Goal: Find specific page/section: Find specific page/section

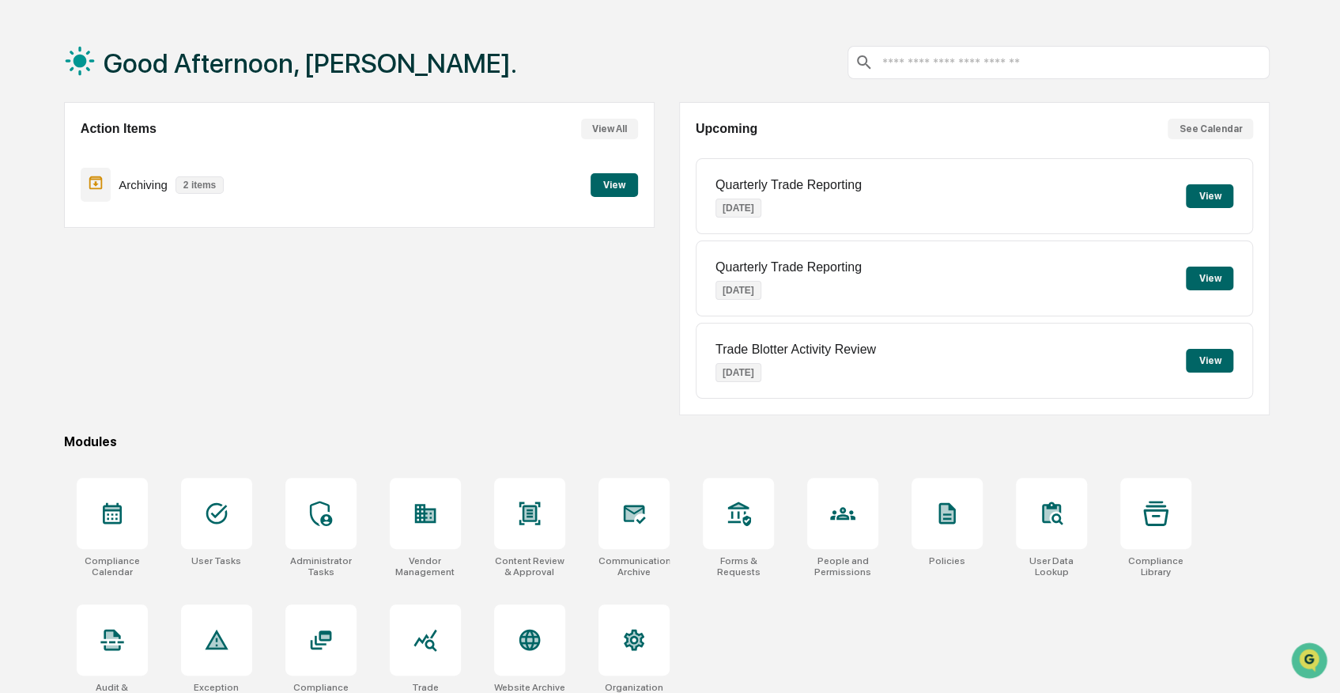
scroll to position [74, 0]
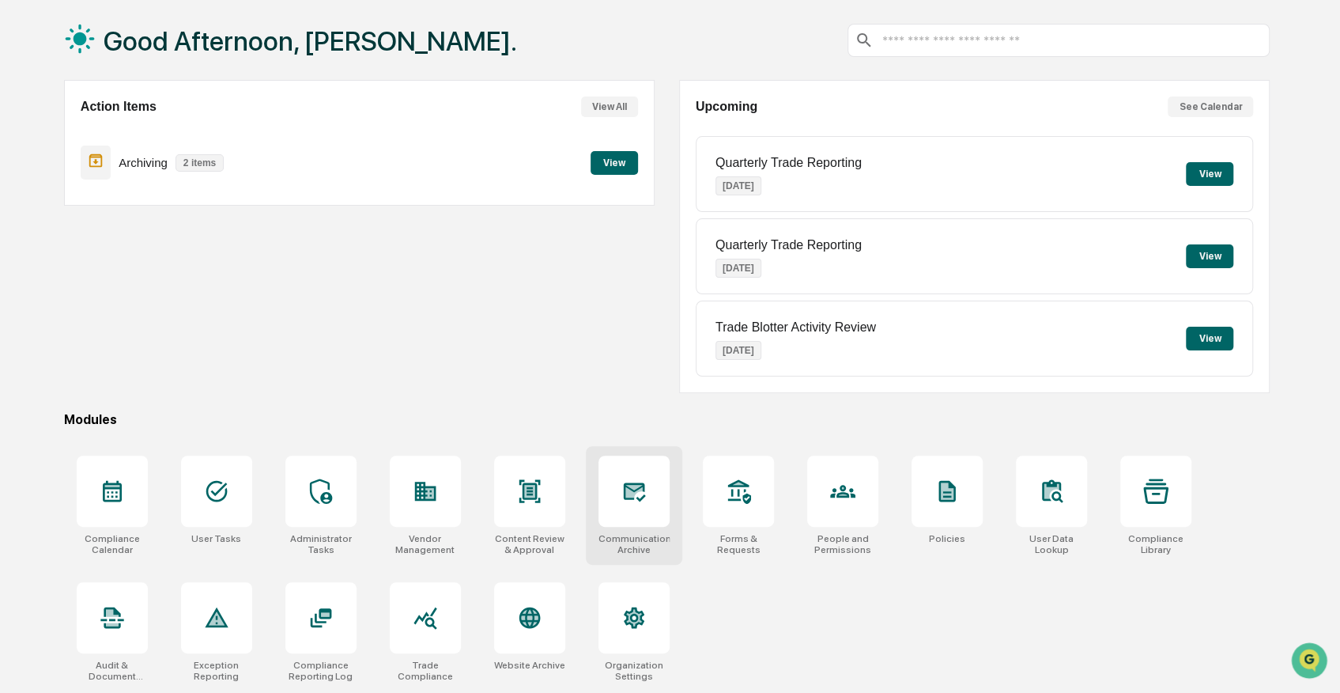
click at [631, 497] on icon at bounding box center [633, 490] width 25 height 25
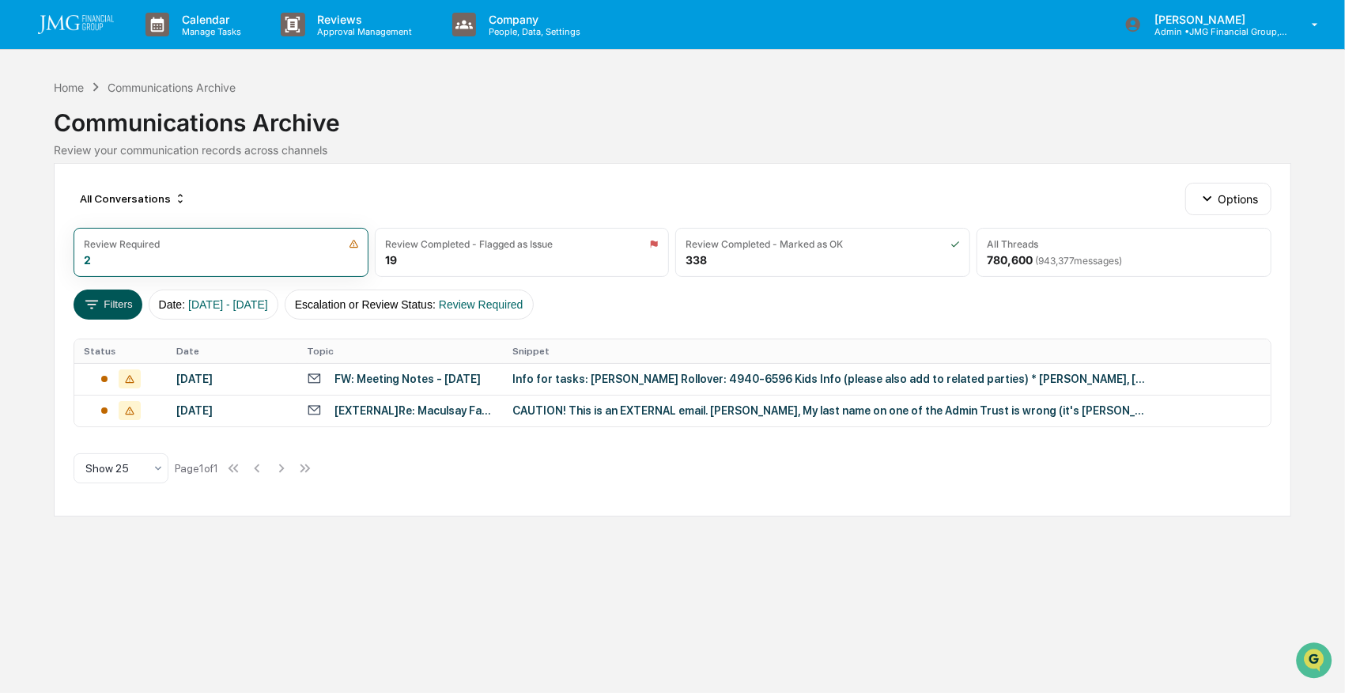
click at [109, 302] on button "Filters" at bounding box center [108, 304] width 69 height 30
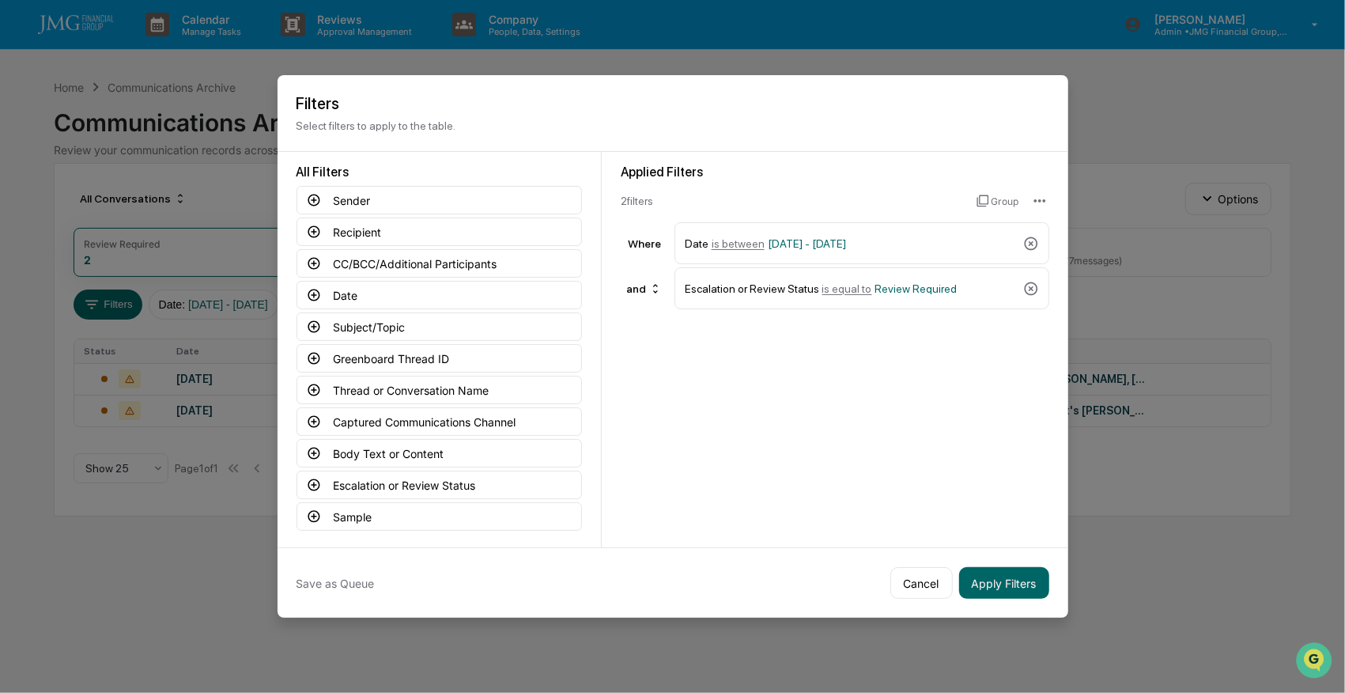
click at [1024, 285] on icon at bounding box center [1030, 287] width 13 height 13
click at [429, 416] on button "Captured Communications Channel" at bounding box center [438, 421] width 285 height 28
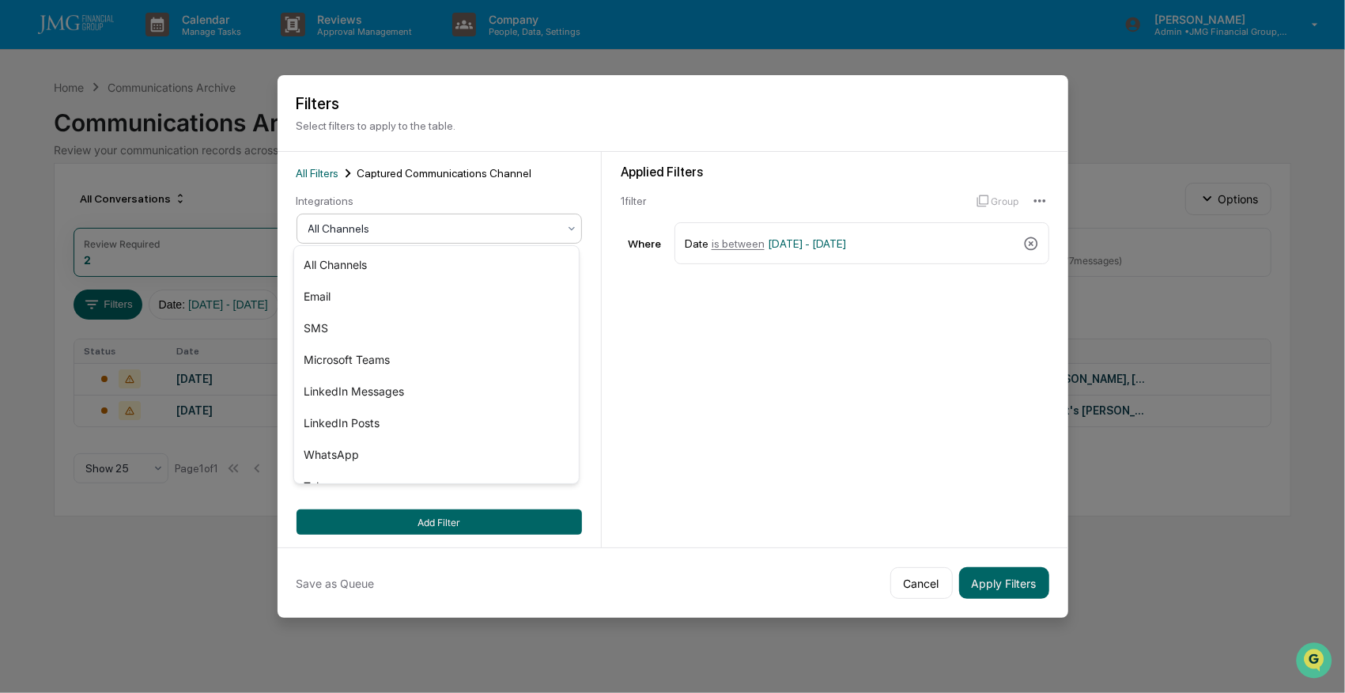
click at [346, 222] on div at bounding box center [432, 229] width 249 height 16
click at [324, 326] on div "SMS" at bounding box center [436, 328] width 284 height 32
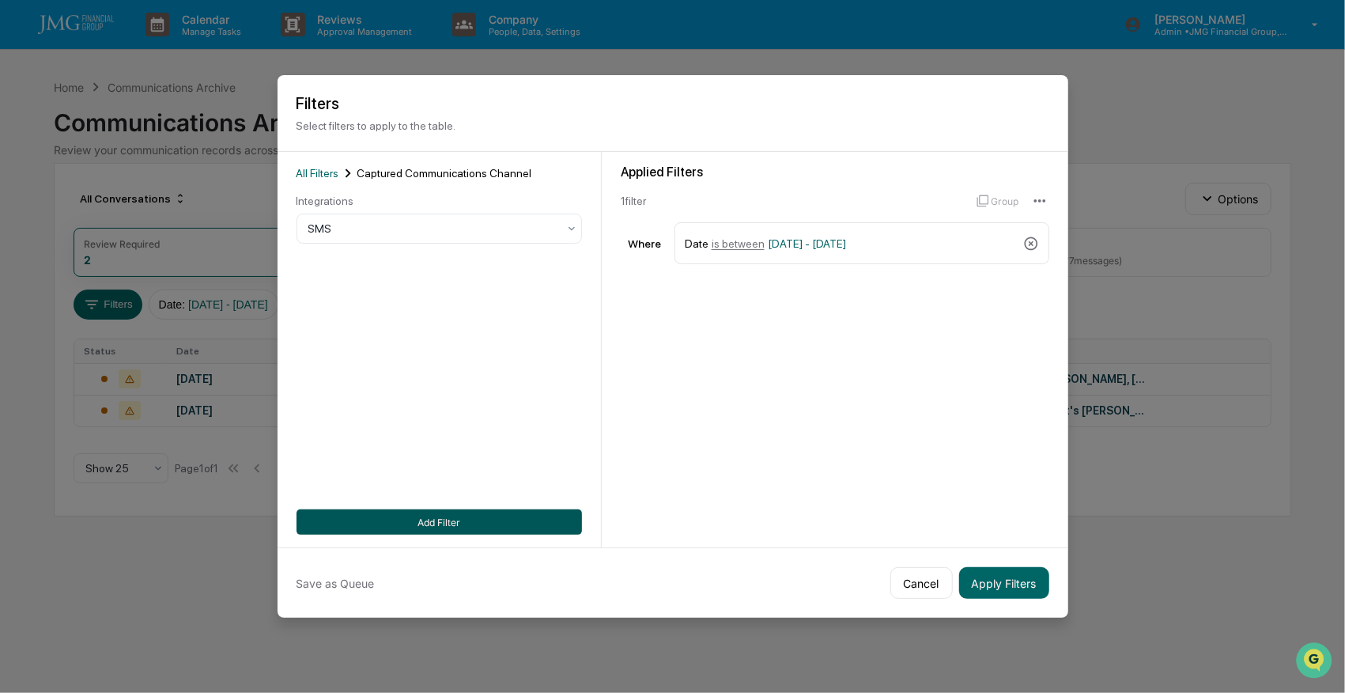
click at [451, 518] on button "Add Filter" at bounding box center [438, 521] width 285 height 25
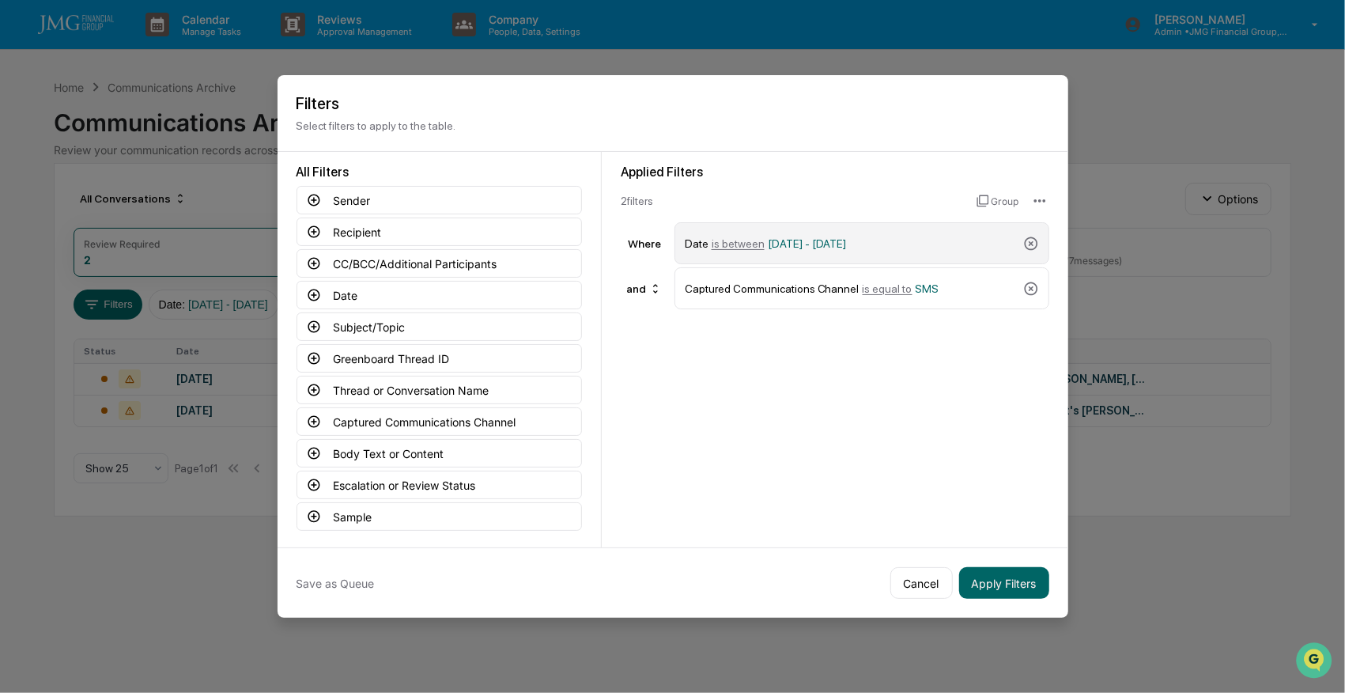
click at [803, 240] on span "01/01/2024 - 12/31/2025" at bounding box center [807, 243] width 79 height 13
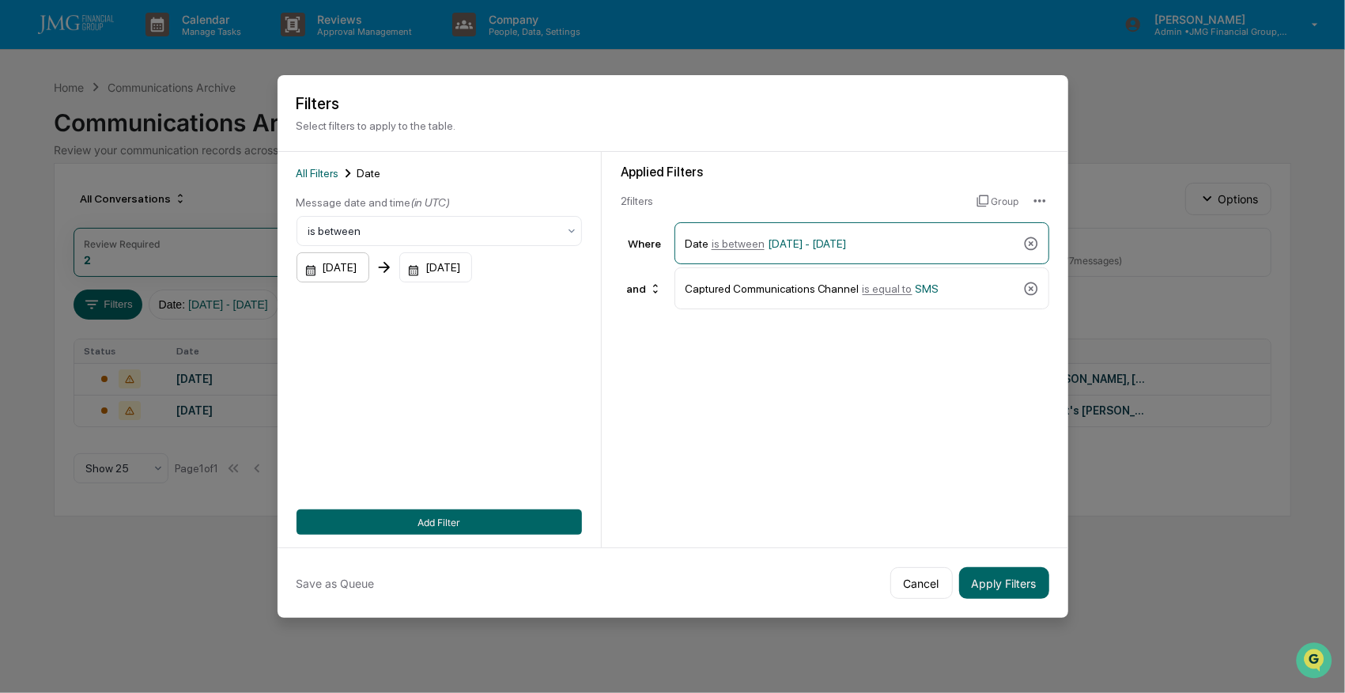
click at [334, 266] on div "01/01/2024" at bounding box center [332, 267] width 73 height 30
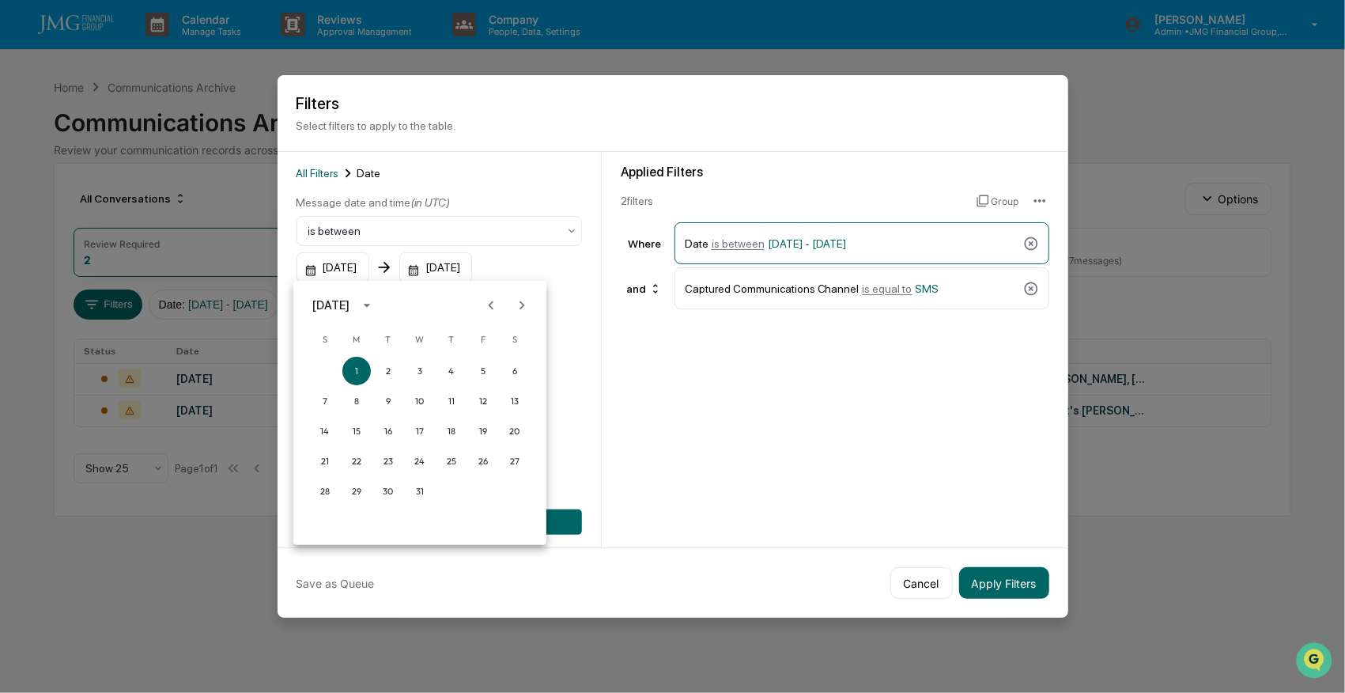
click at [519, 302] on icon "Next month" at bounding box center [521, 304] width 17 height 17
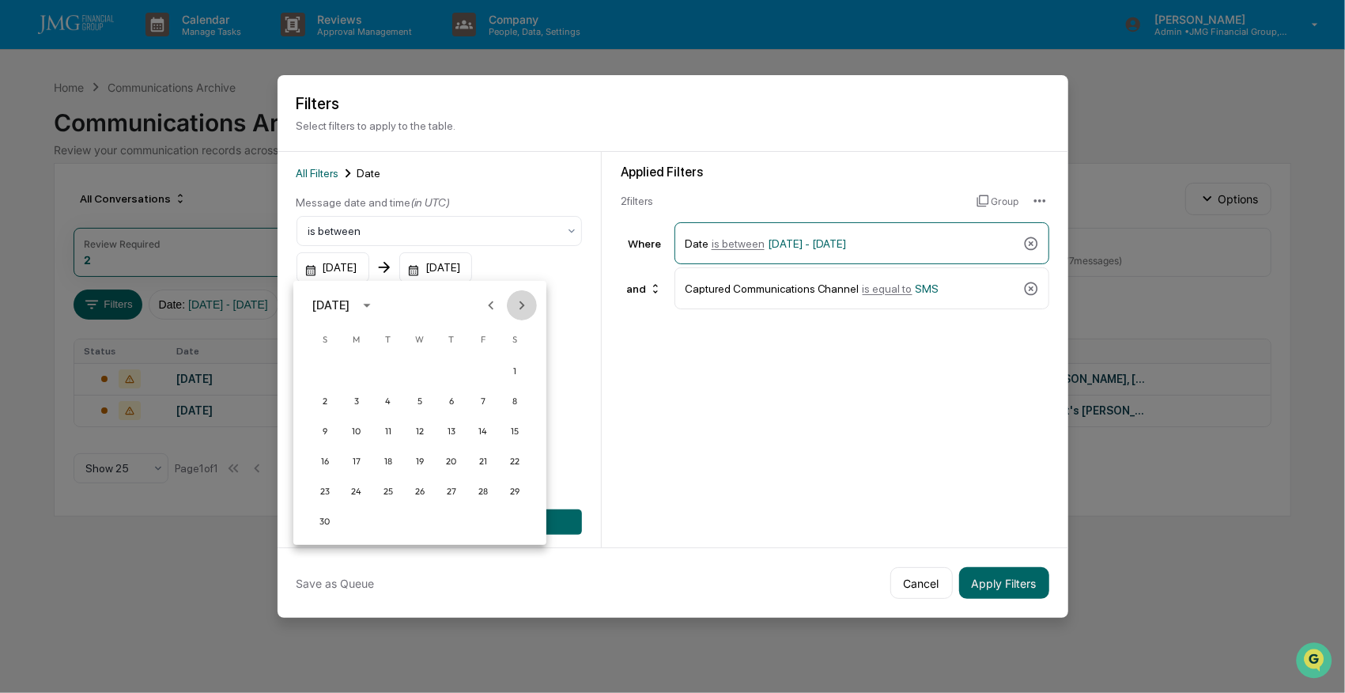
click at [519, 302] on icon "Next month" at bounding box center [521, 304] width 17 height 17
click at [326, 489] on button "29" at bounding box center [325, 491] width 28 height 28
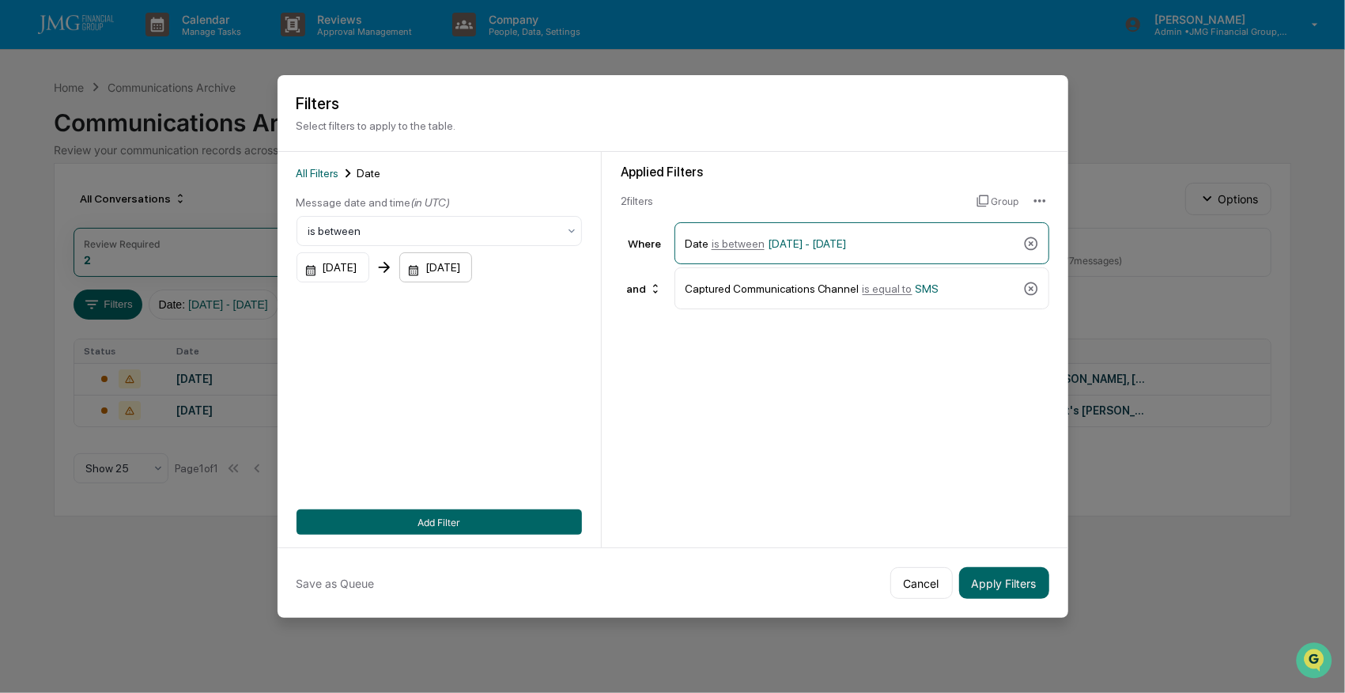
click at [472, 267] on div "12/31/2025" at bounding box center [435, 267] width 73 height 30
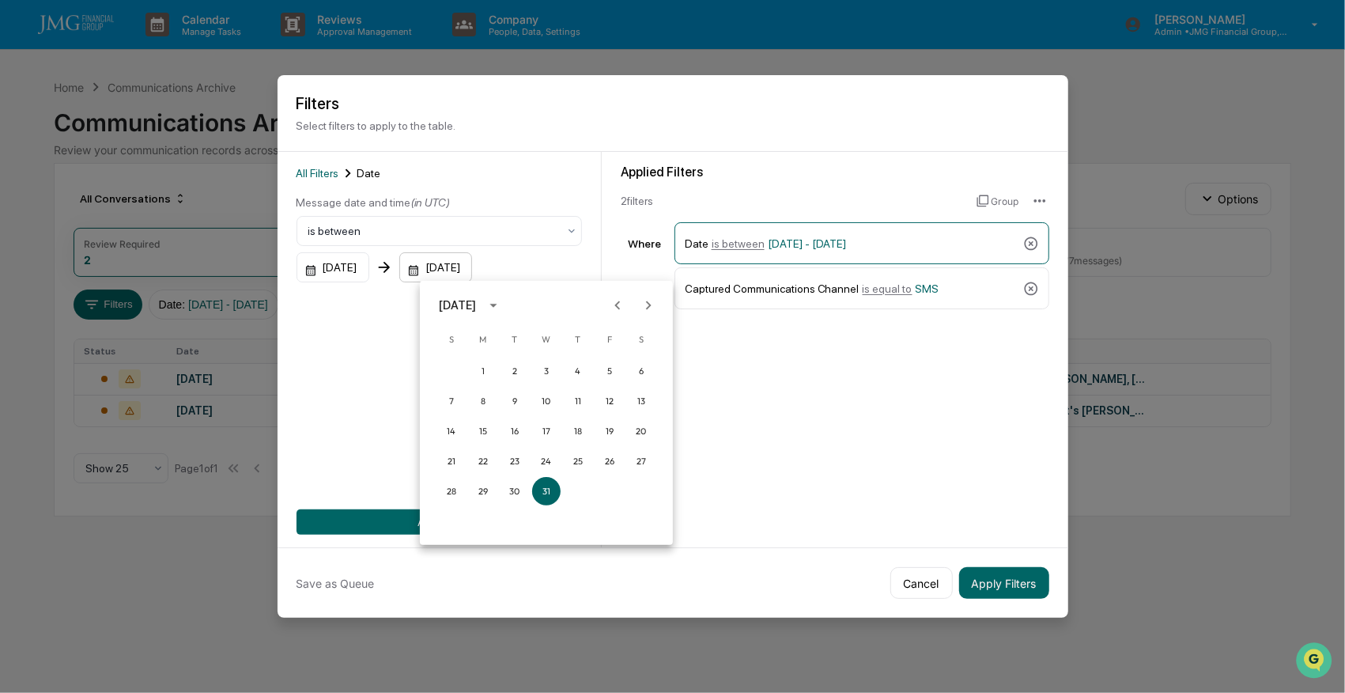
click at [480, 267] on div at bounding box center [672, 346] width 1345 height 693
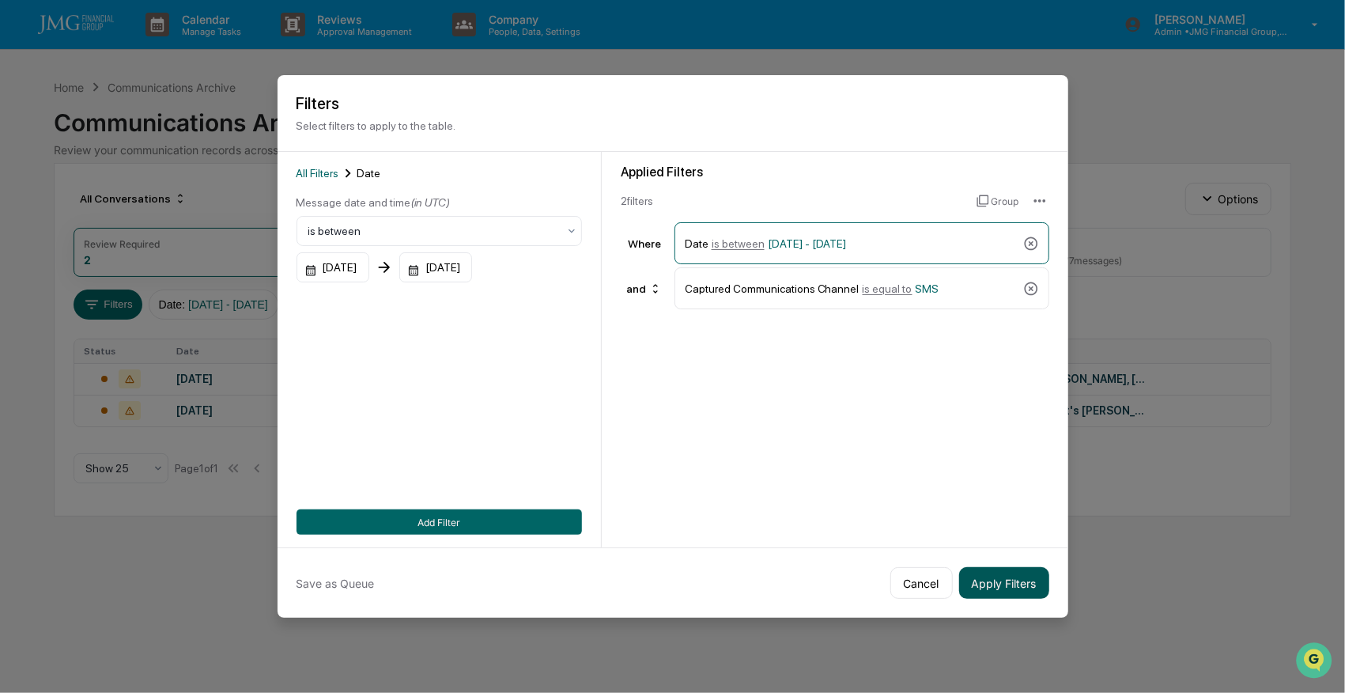
click at [993, 579] on button "Apply Filters" at bounding box center [1004, 583] width 90 height 32
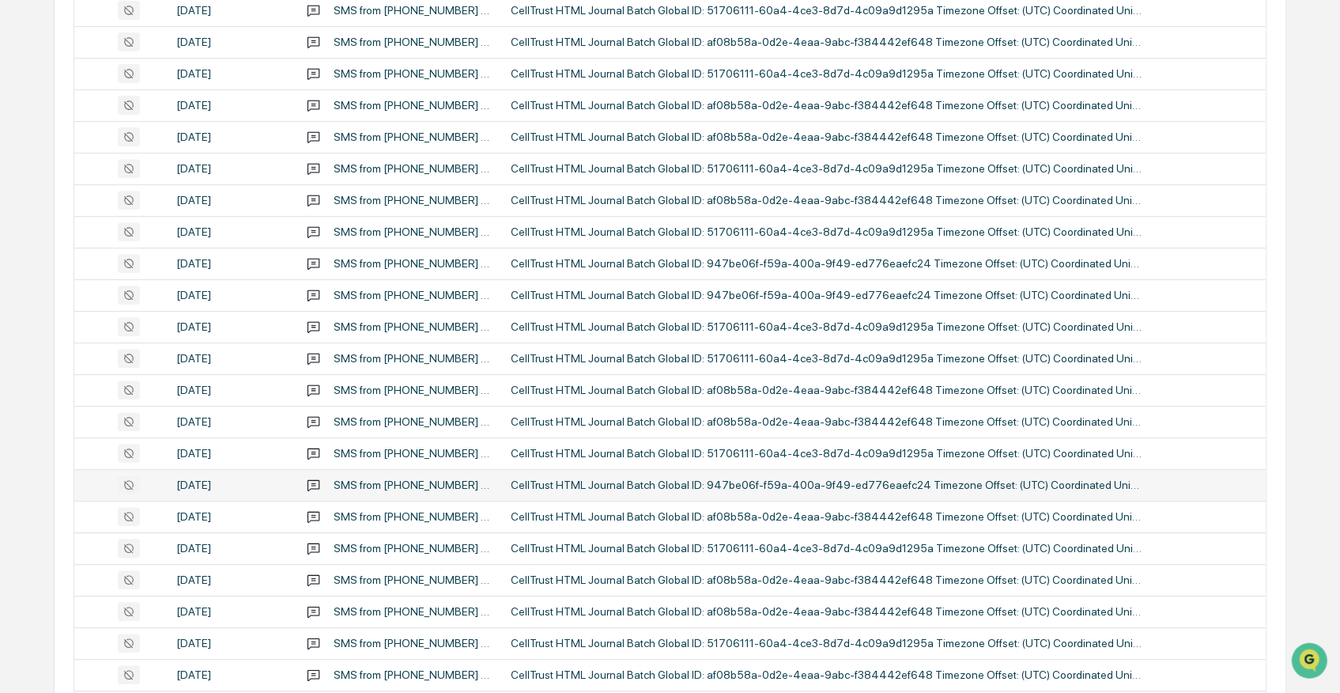
scroll to position [548, 0]
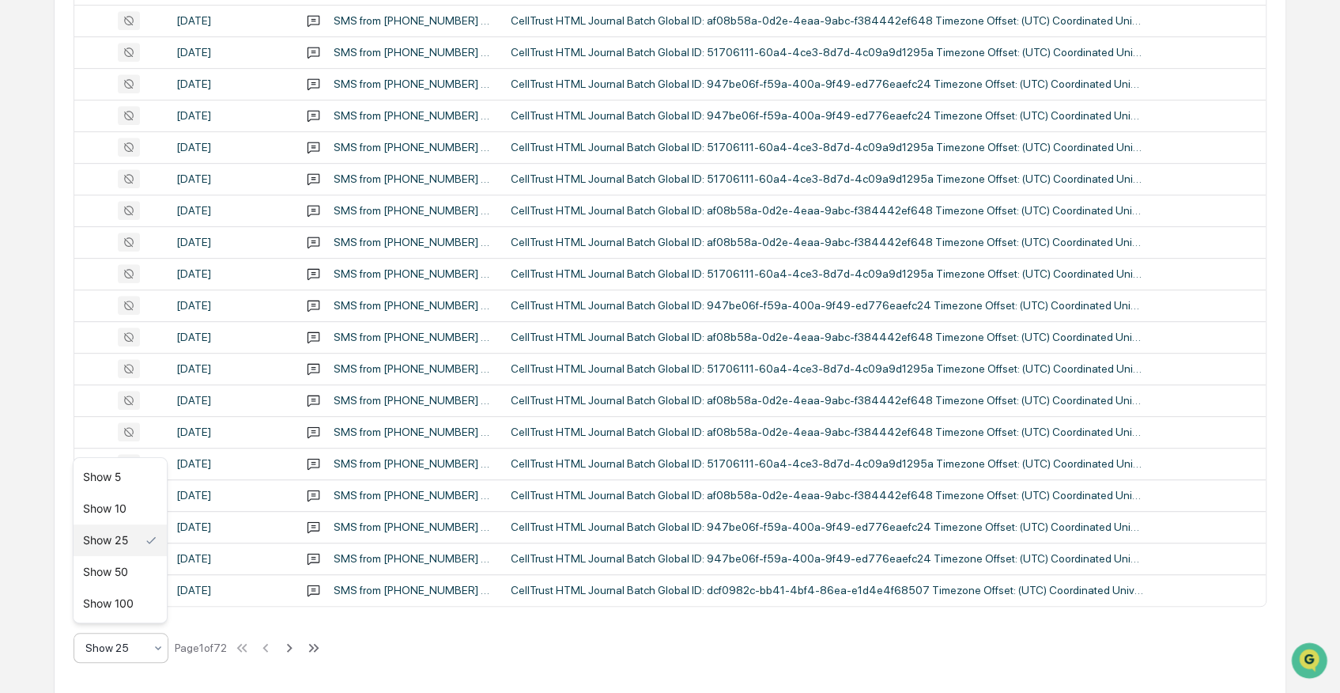
click at [142, 655] on div "Show 25" at bounding box center [114, 647] width 74 height 22
click at [115, 610] on div "Show 100" at bounding box center [120, 603] width 93 height 32
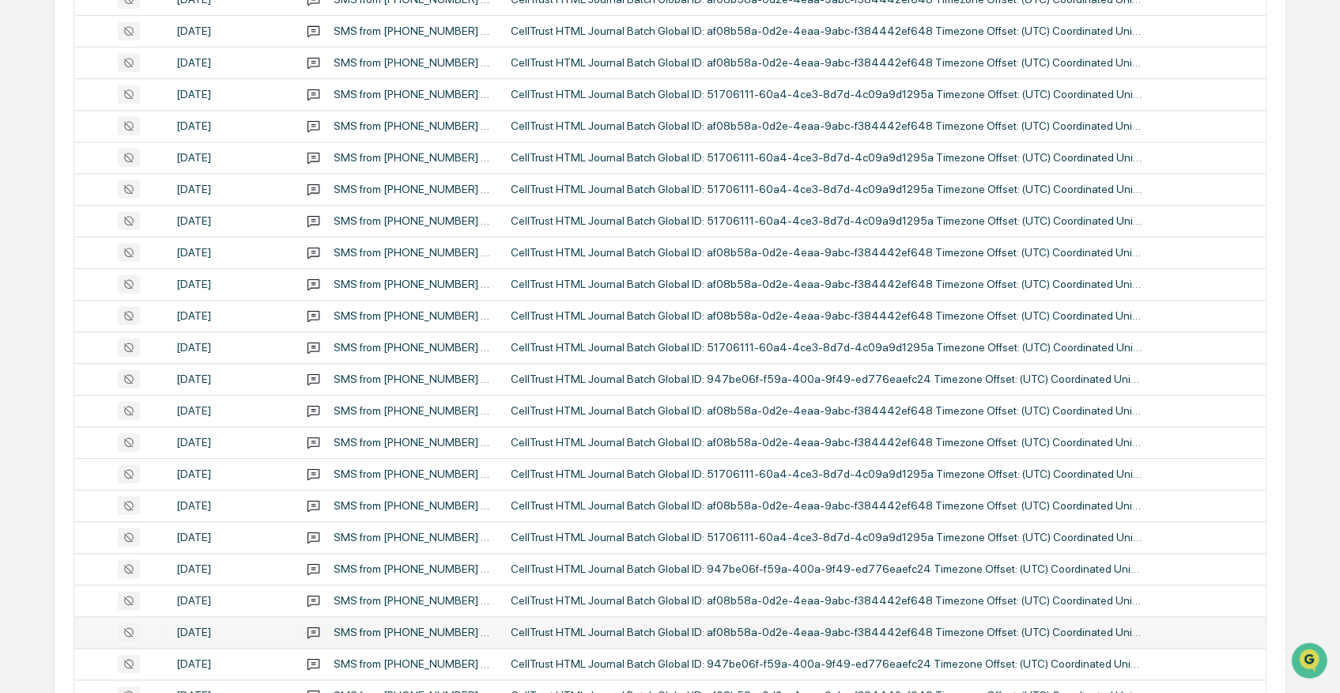
scroll to position [1180, 0]
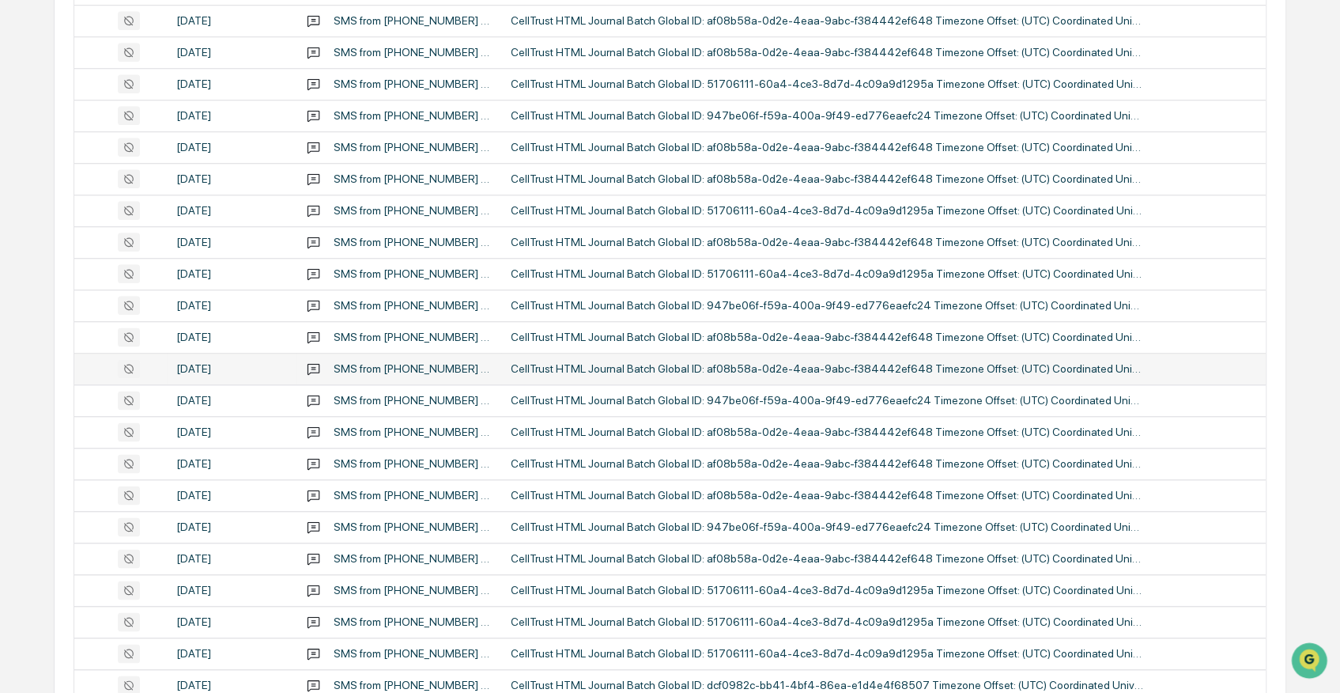
click at [693, 353] on td "CellTrust HTML Journal Batch Global ID: af08b58a-0d2e-4eaa-9abc-f384442ef648 Ti…" at bounding box center [883, 369] width 765 height 32
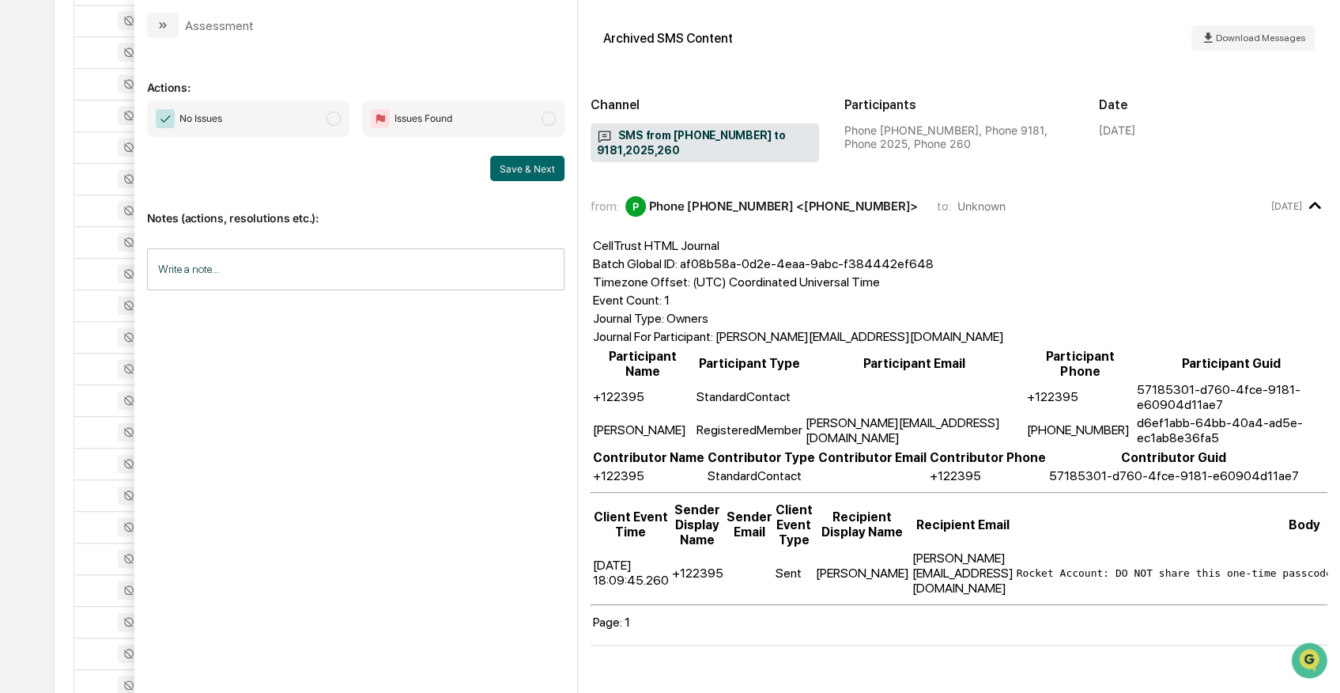
click at [452, 59] on div "Actions: No Issues Issues Found Save & Next Notes (actions, resolutions etc.): …" at bounding box center [355, 359] width 417 height 617
click at [90, 138] on div at bounding box center [121, 147] width 74 height 19
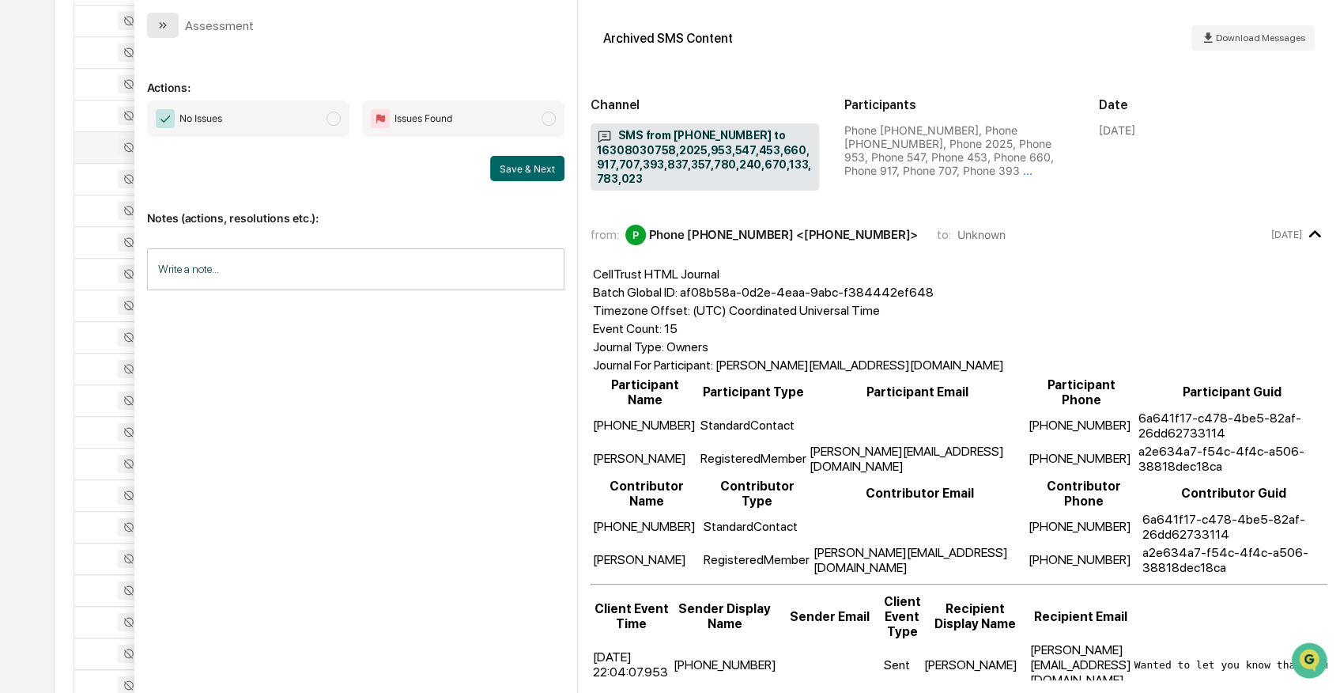
click at [153, 23] on button "modal" at bounding box center [163, 25] width 32 height 25
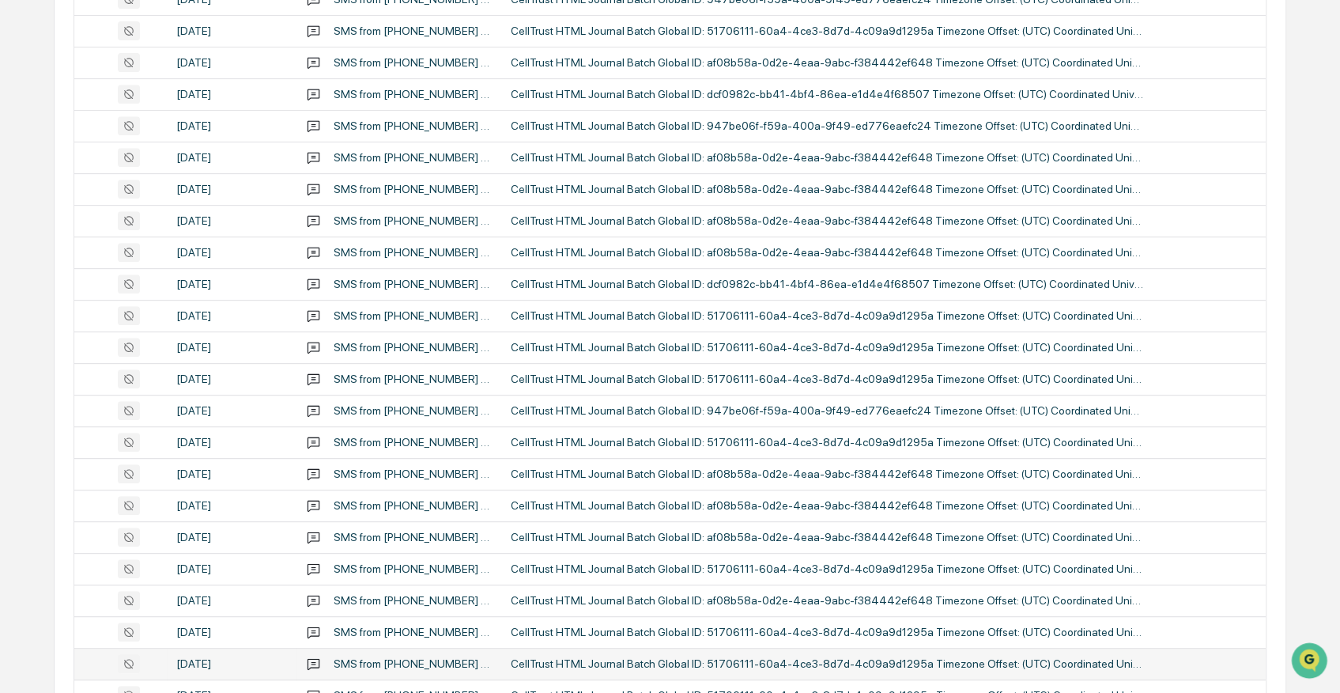
scroll to position [127, 0]
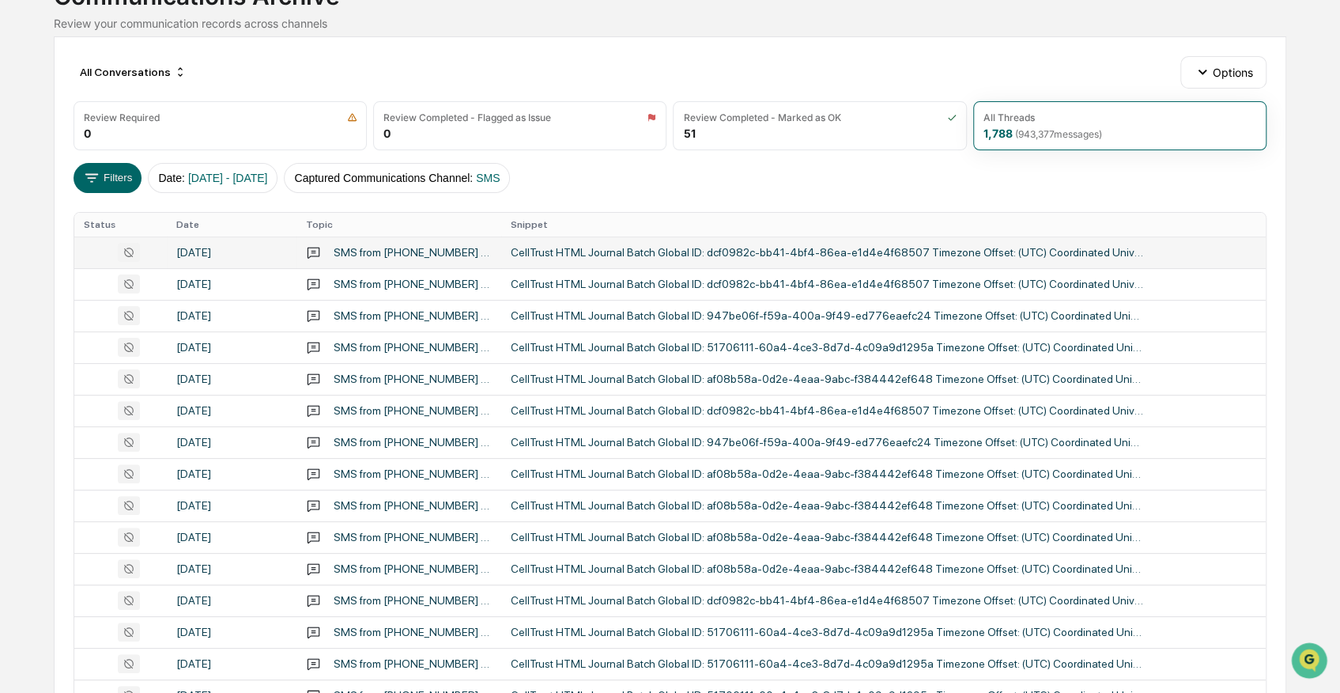
click at [556, 251] on div "CellTrust HTML Journal Batch Global ID: dcf0982c-bb41-4bf4-86ea-e1d4e4f68507 Ti…" at bounding box center [827, 252] width 633 height 13
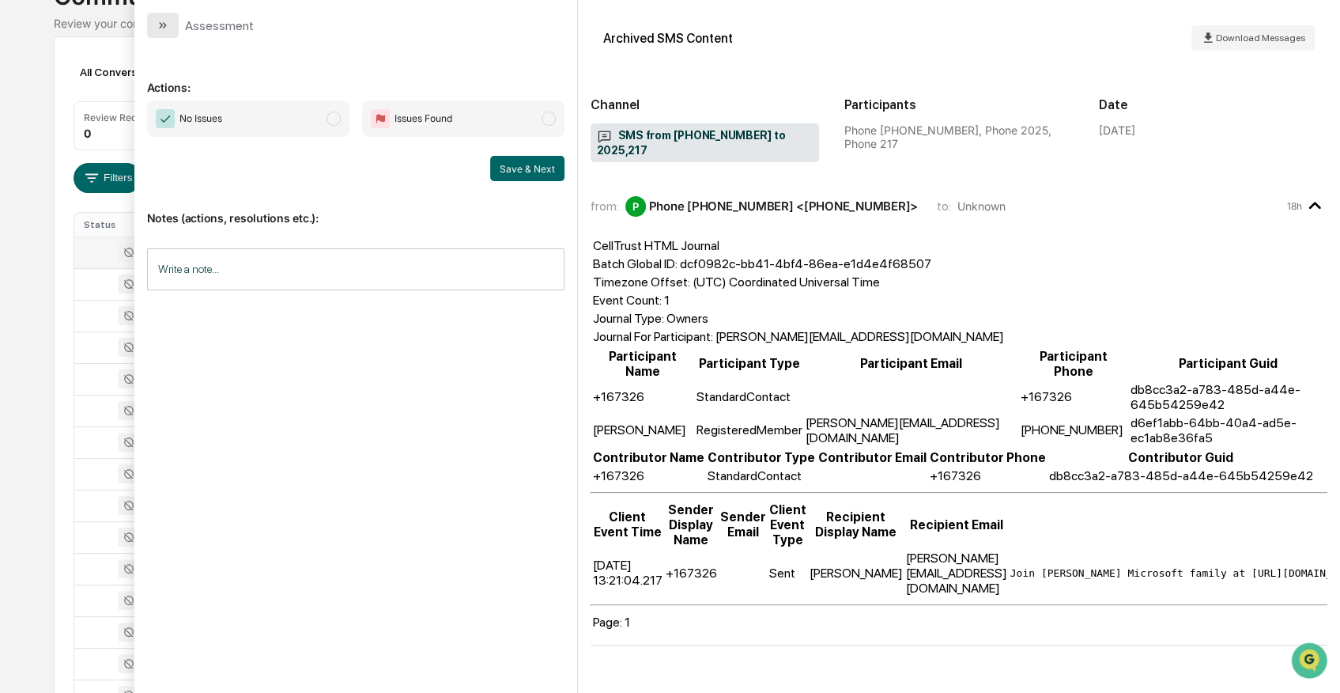
click at [158, 27] on icon "modal" at bounding box center [163, 25] width 13 height 13
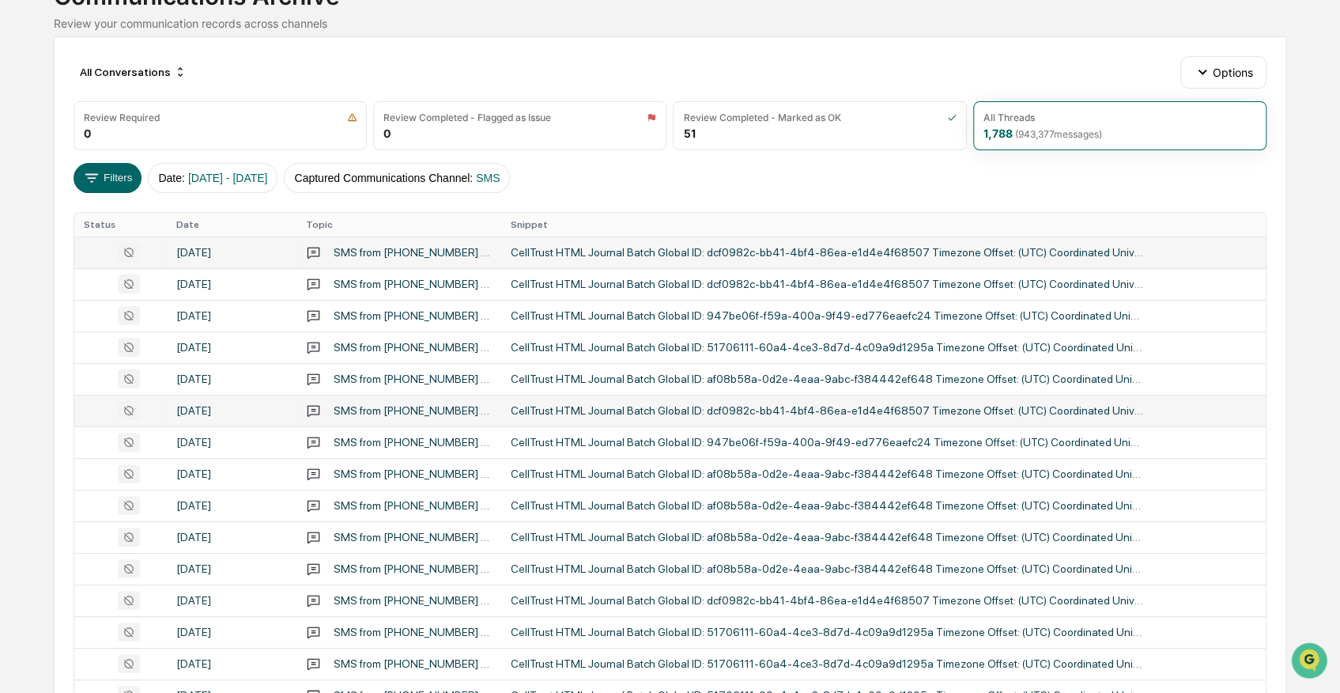
click at [406, 409] on div "SMS from 18479028014 to 17732942664,16308030758,2025,710,537,790,043" at bounding box center [413, 410] width 158 height 13
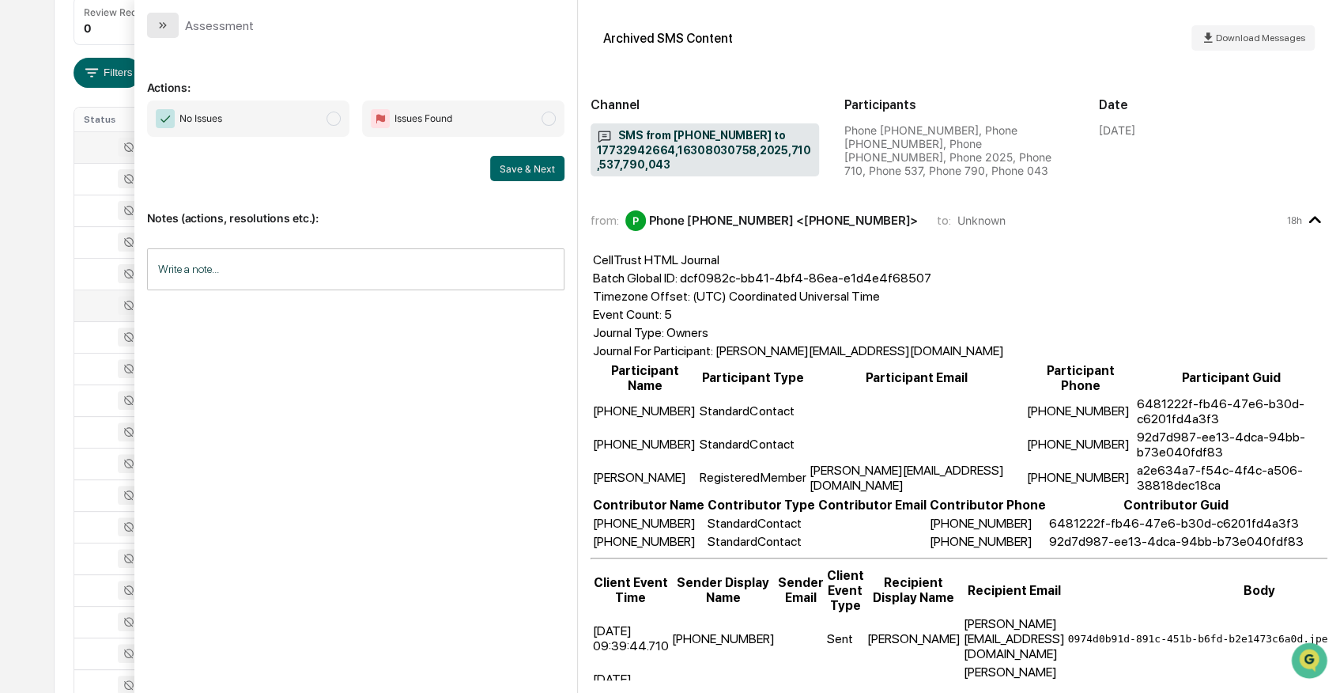
click at [163, 24] on icon "modal" at bounding box center [163, 25] width 13 height 13
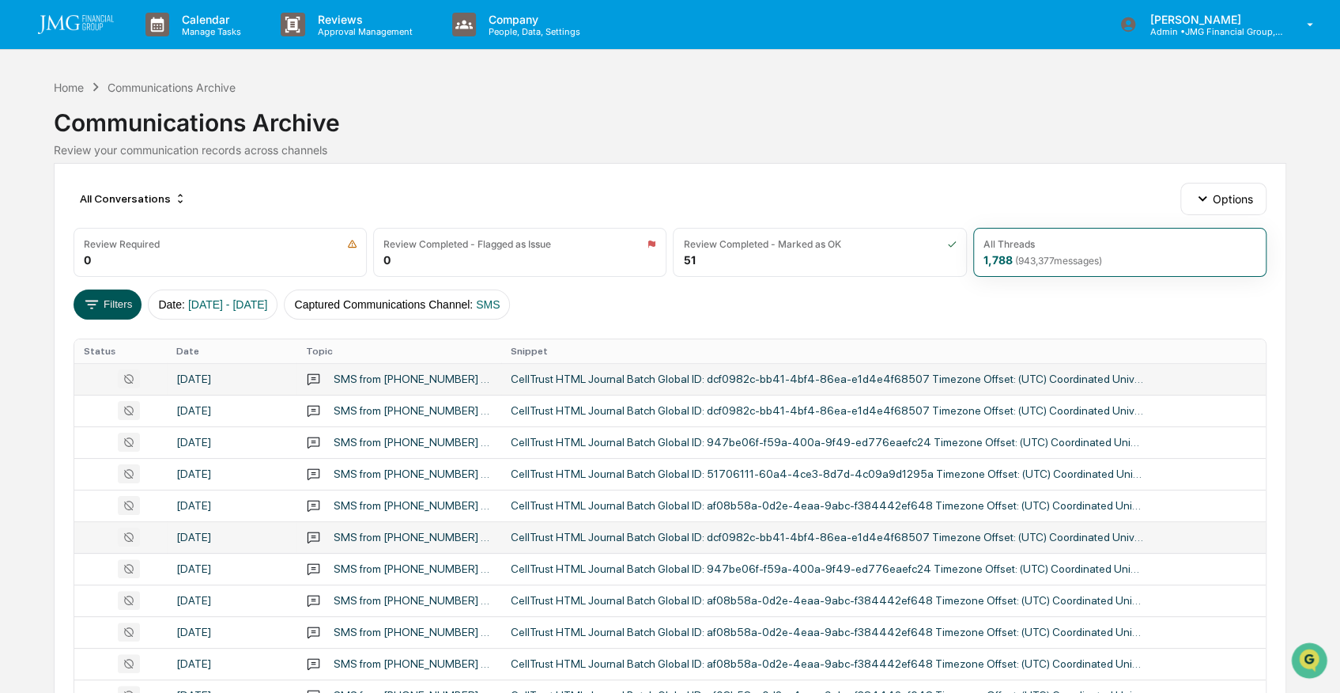
click at [98, 307] on icon at bounding box center [91, 304] width 17 height 17
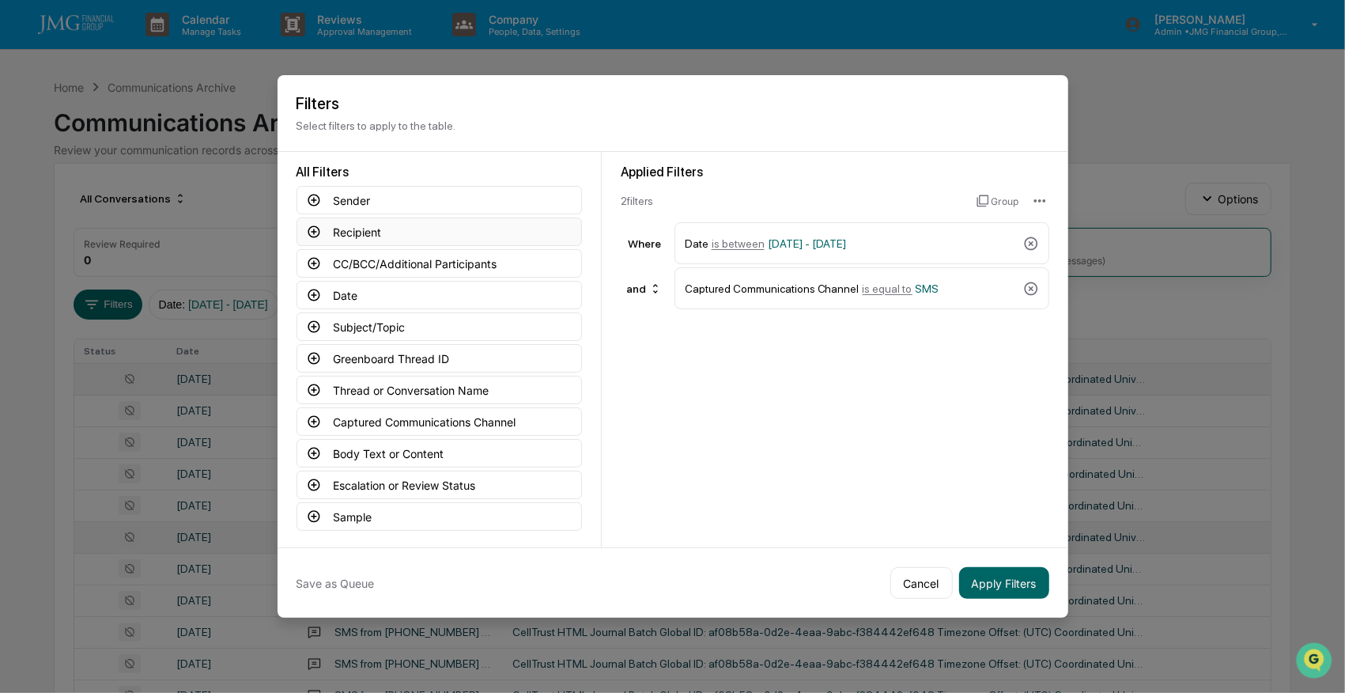
click at [357, 231] on button "Recipient" at bounding box center [438, 231] width 285 height 28
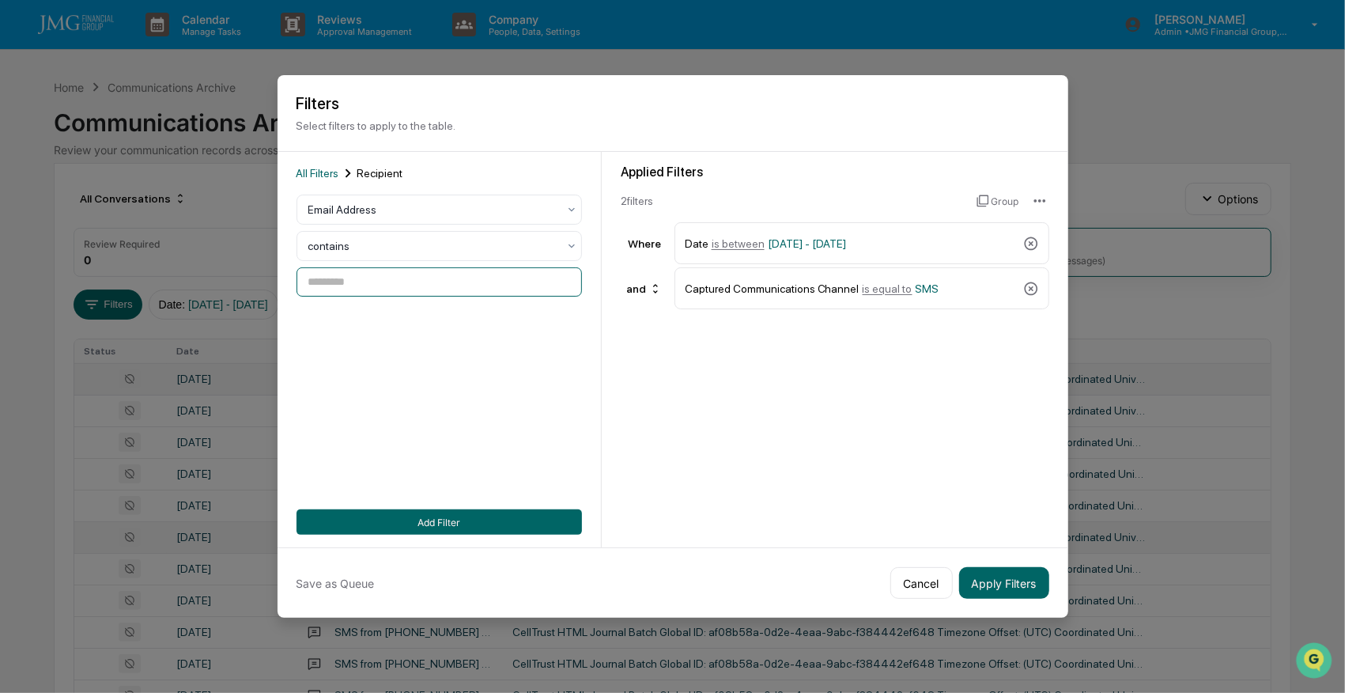
click at [360, 281] on input at bounding box center [438, 281] width 285 height 29
type input "**********"
click at [497, 523] on button "Add Filter" at bounding box center [438, 521] width 285 height 25
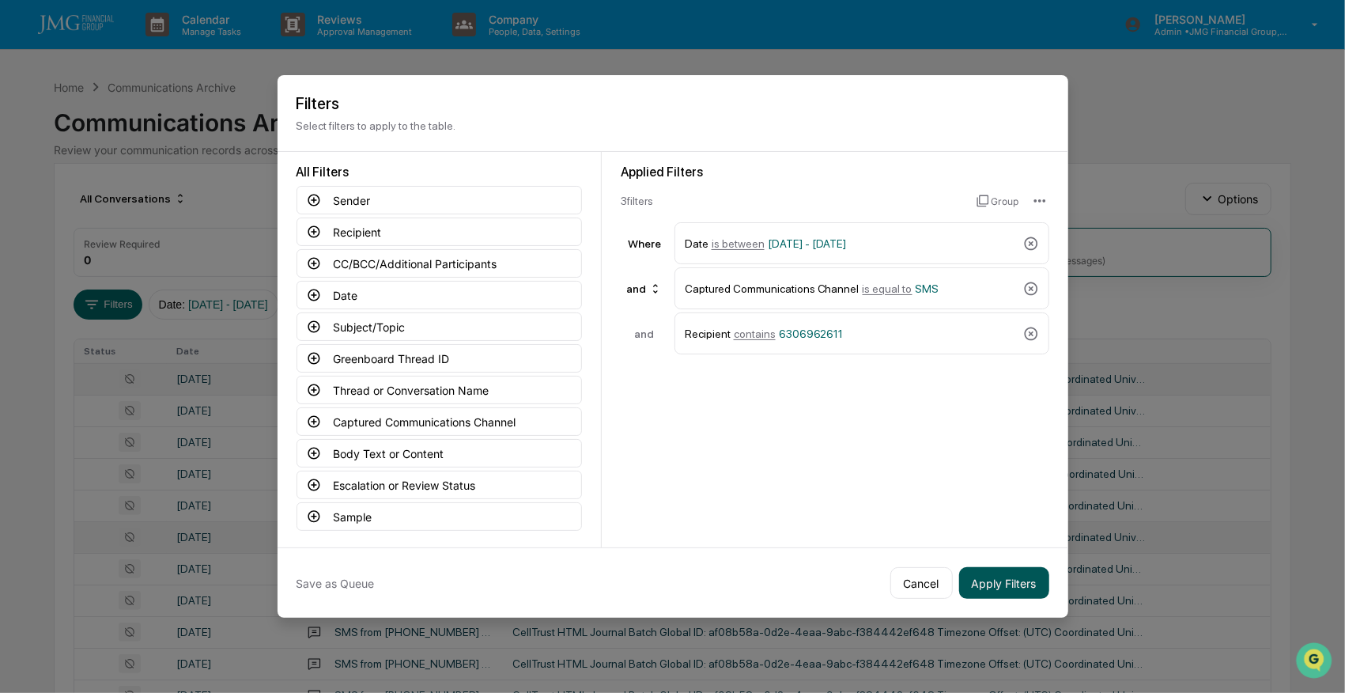
click at [998, 577] on button "Apply Filters" at bounding box center [1004, 583] width 90 height 32
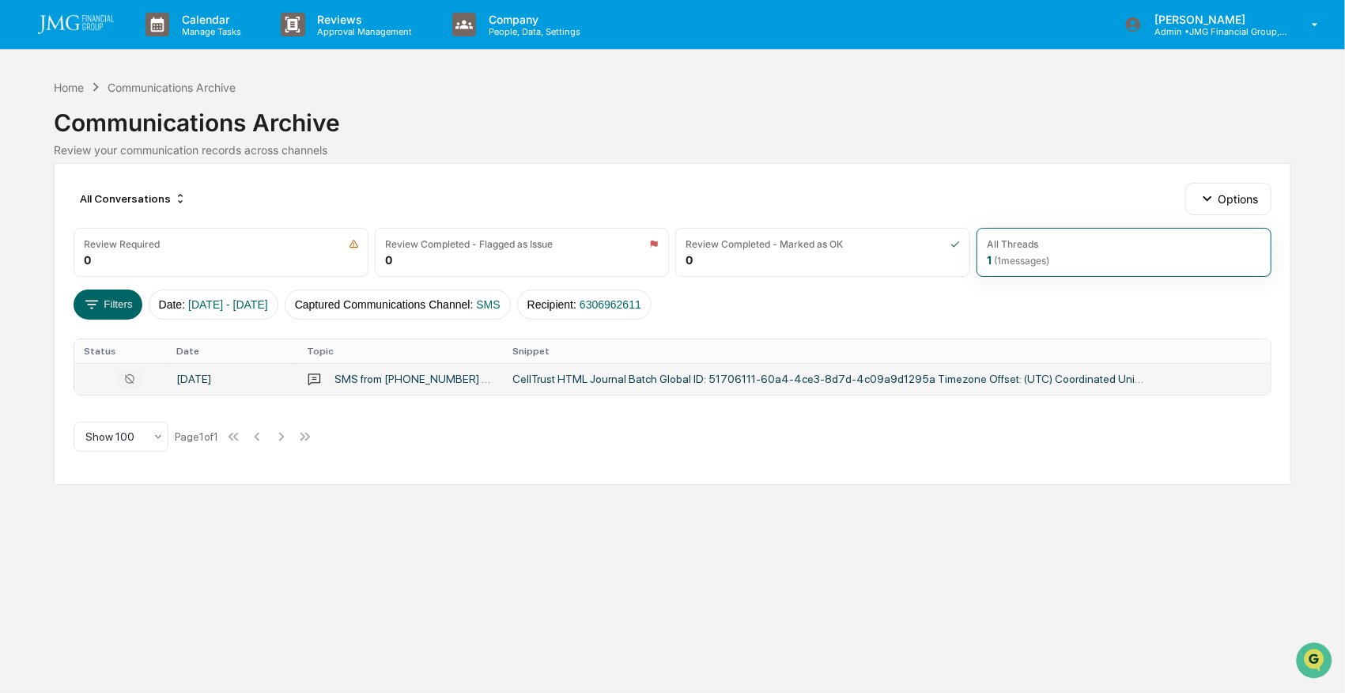
click at [697, 374] on div "CellTrust HTML Journal Batch Global ID: 51706111-60a4-4ce3-8d7d-4c09a9d1295a Ti…" at bounding box center [828, 378] width 633 height 13
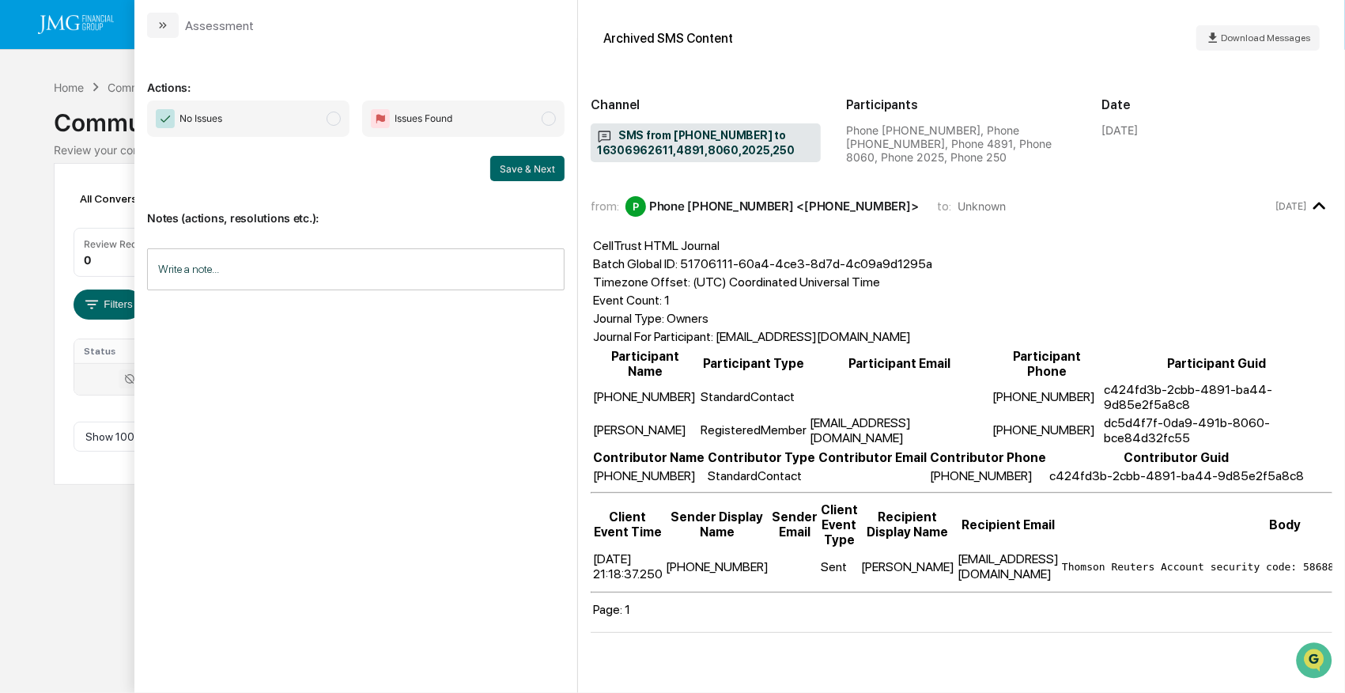
click at [149, 26] on button "modal" at bounding box center [163, 25] width 32 height 25
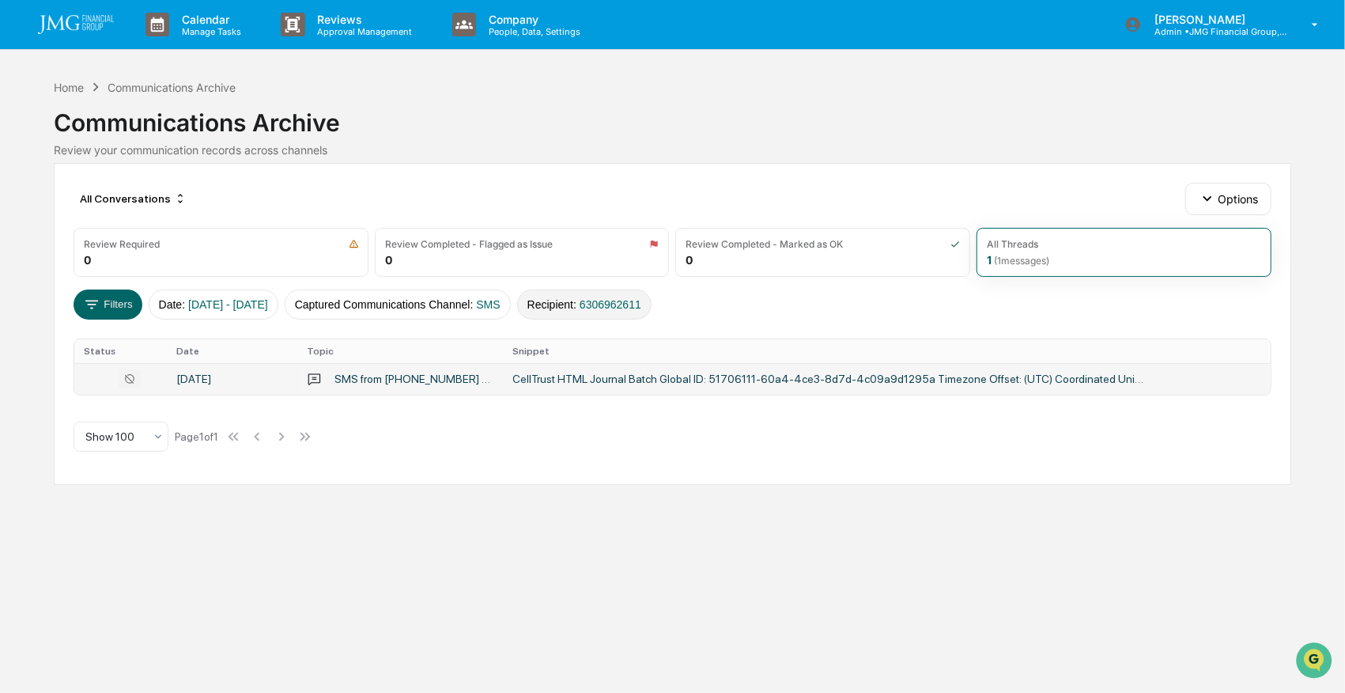
click at [641, 301] on span "6306962611" at bounding box center [611, 304] width 62 height 13
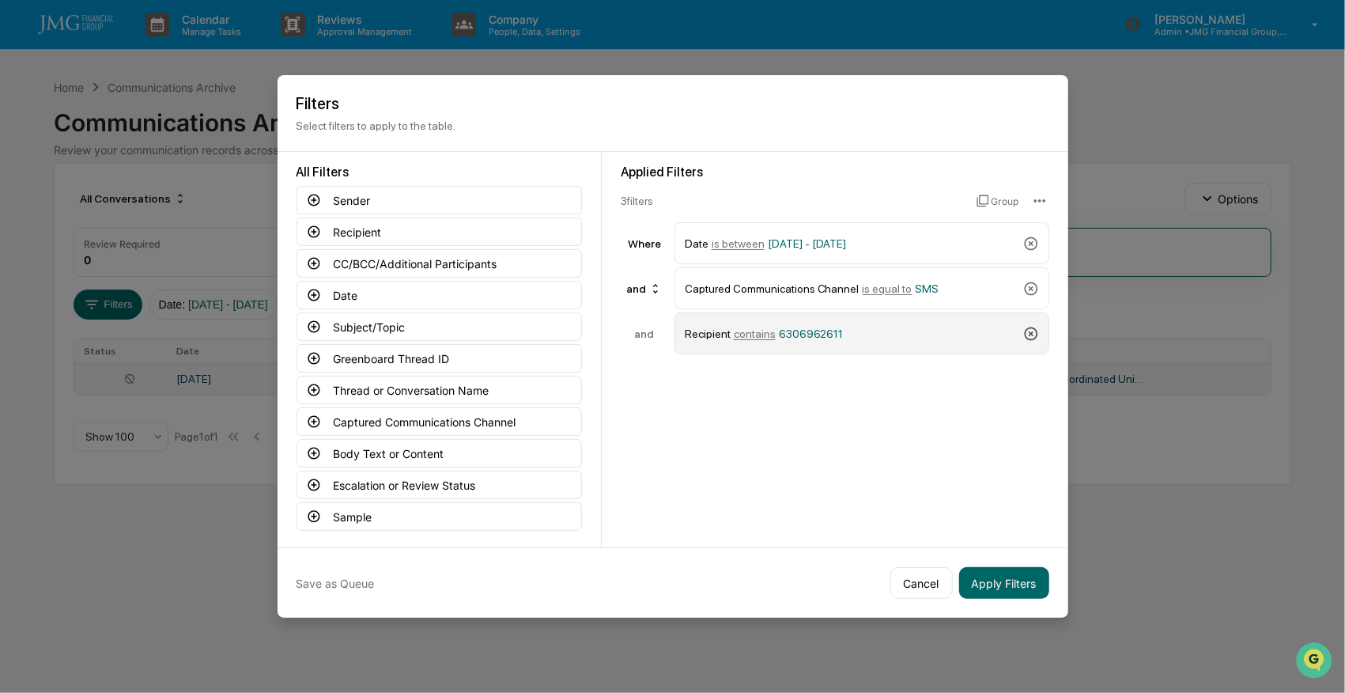
click at [1027, 327] on icon at bounding box center [1031, 334] width 16 height 16
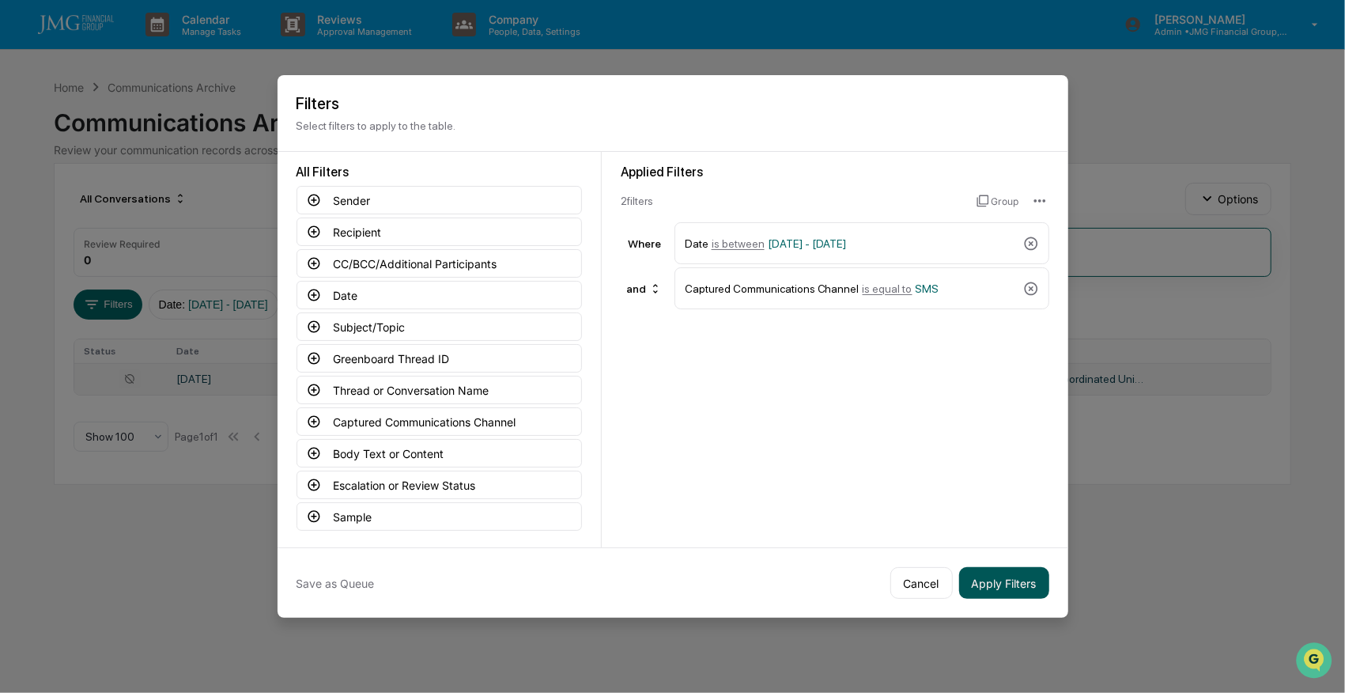
click at [993, 580] on button "Apply Filters" at bounding box center [1004, 583] width 90 height 32
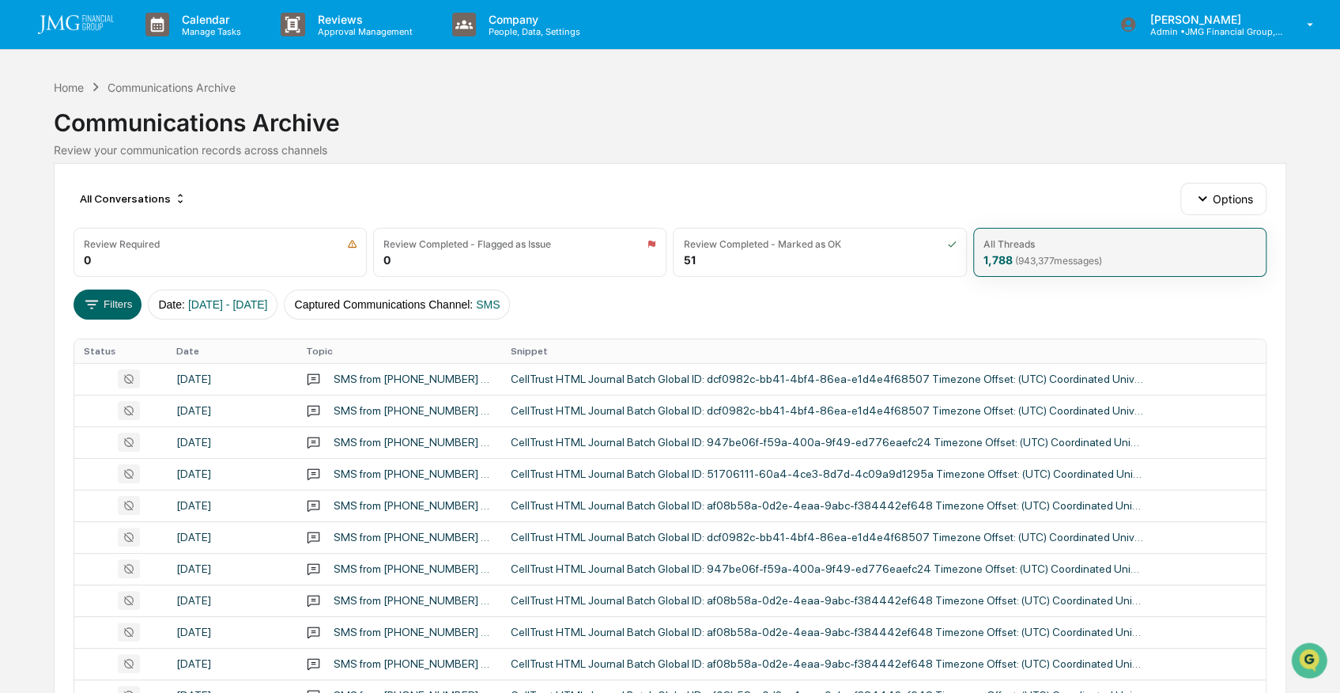
click at [995, 256] on div "1,788 ( 943,377 messages)" at bounding box center [1043, 259] width 119 height 13
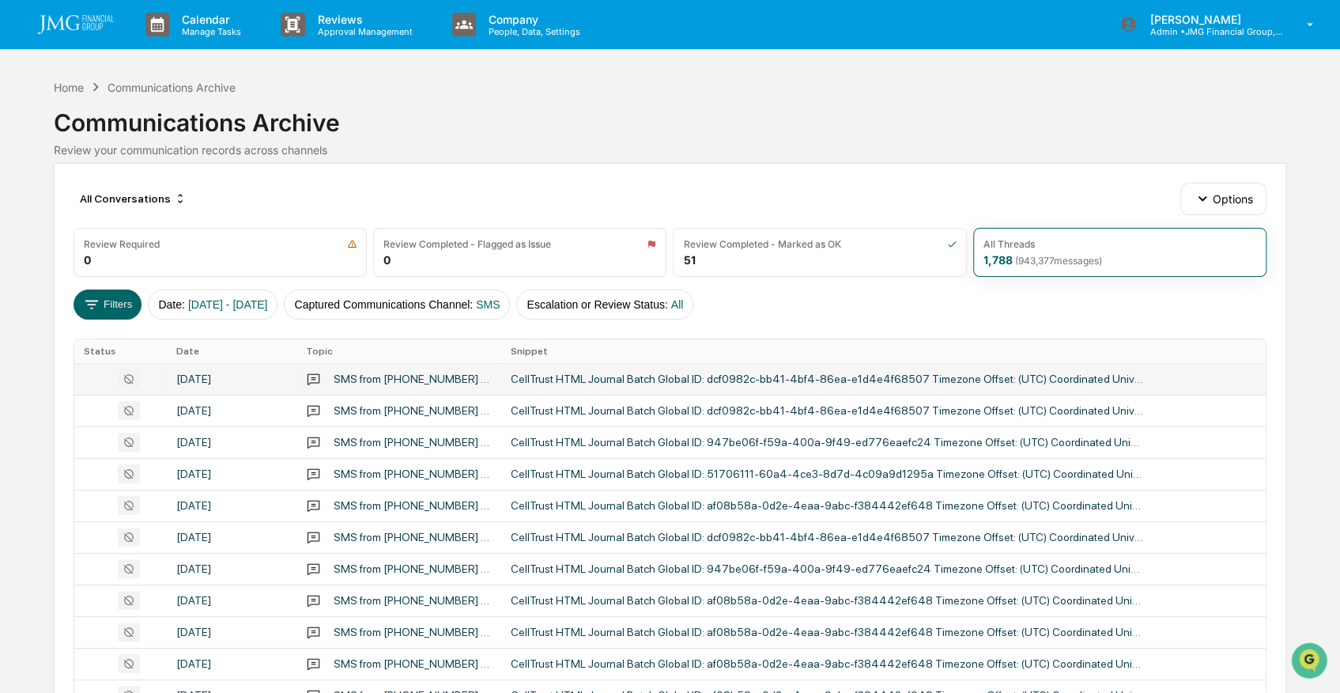
click at [421, 374] on div "SMS from 16307819677 to 2025,217" at bounding box center [413, 378] width 158 height 13
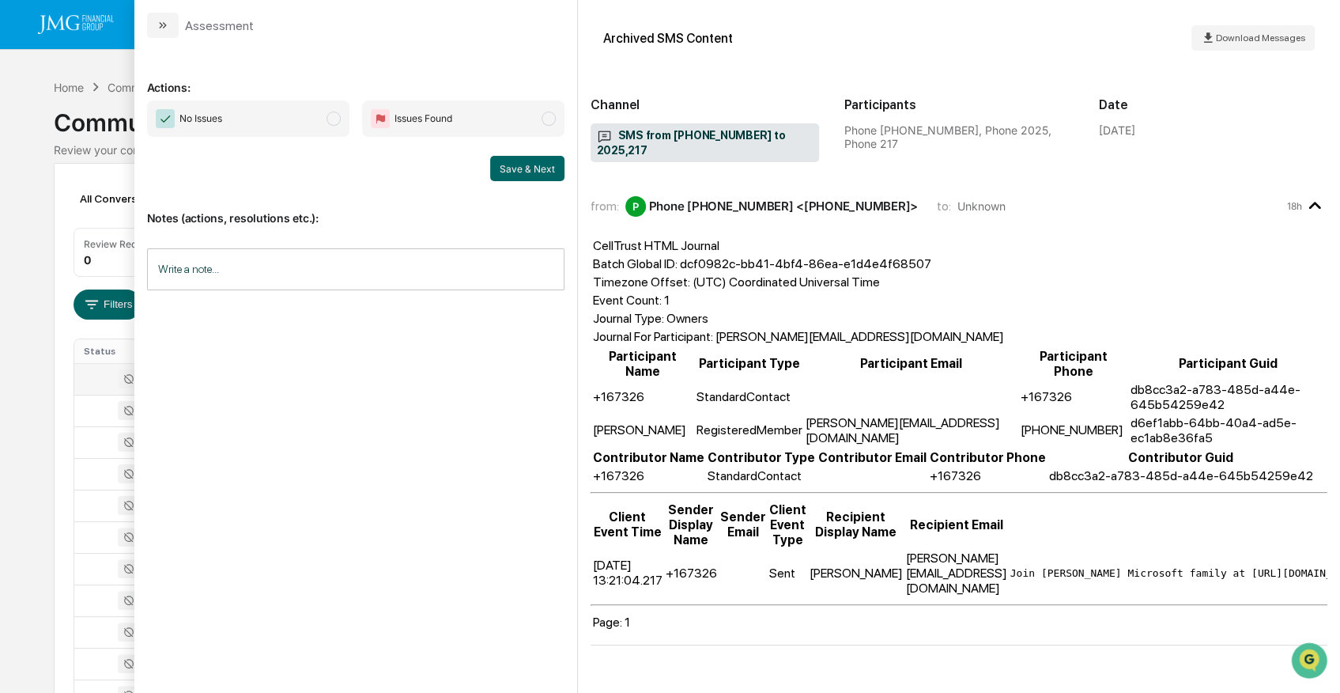
click at [149, 24] on button "modal" at bounding box center [163, 25] width 32 height 25
